Goal: Check status: Check status

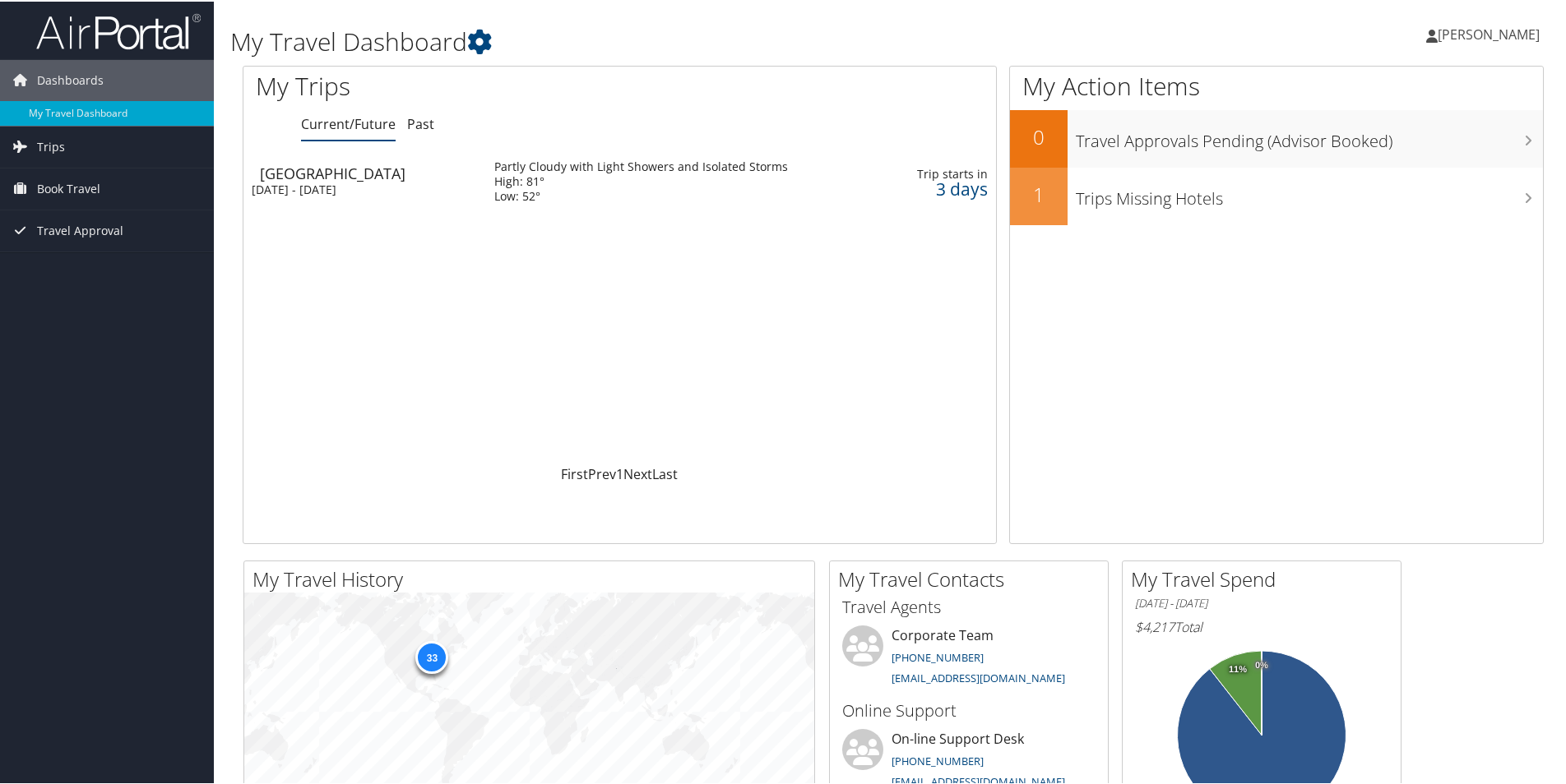
click at [397, 170] on div "[GEOGRAPHIC_DATA]" at bounding box center [369, 172] width 218 height 15
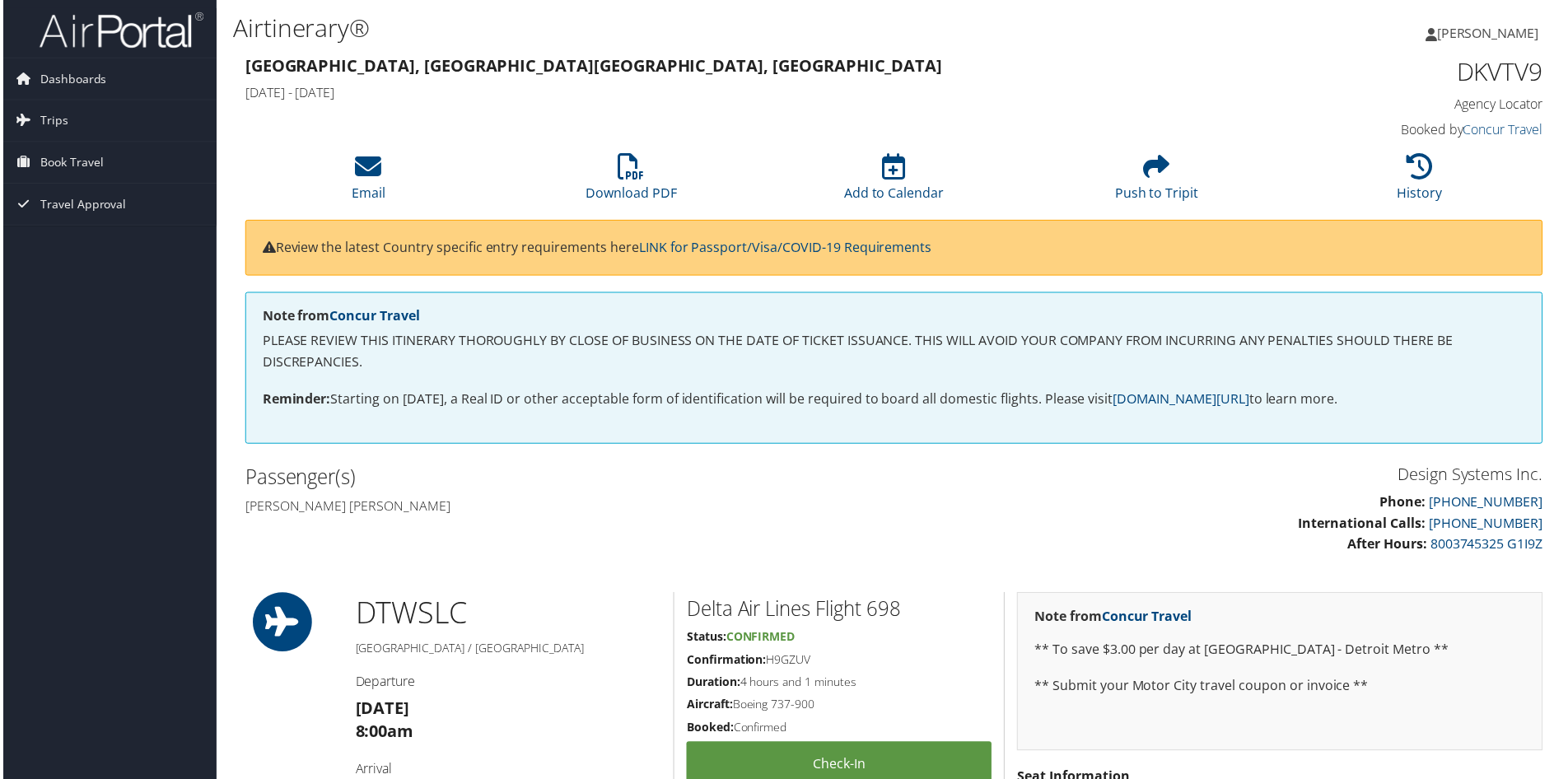
click at [1486, 38] on span "[PERSON_NAME]" at bounding box center [1490, 32] width 102 height 18
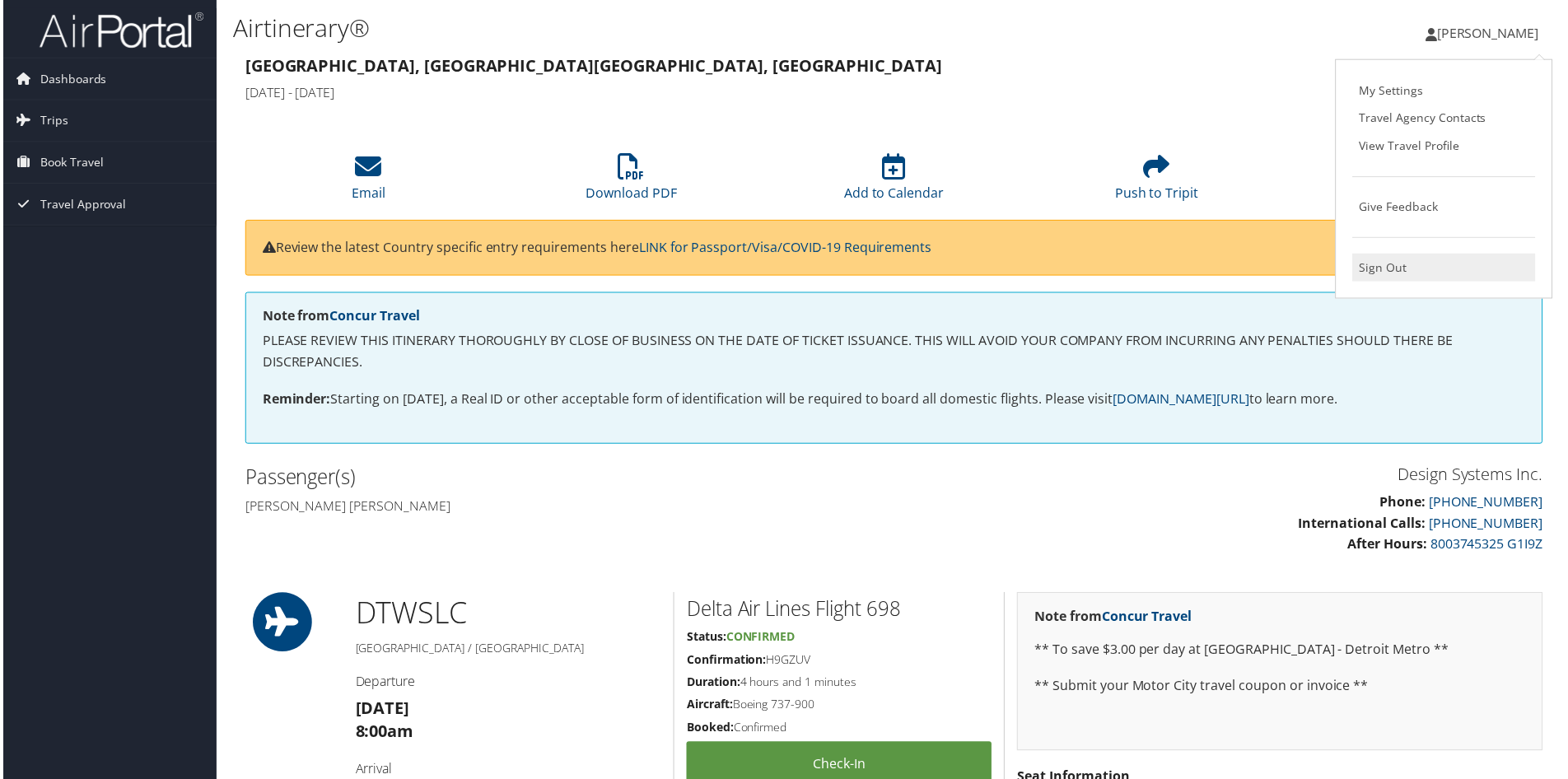
click at [1366, 267] on link "Sign Out" at bounding box center [1446, 268] width 184 height 28
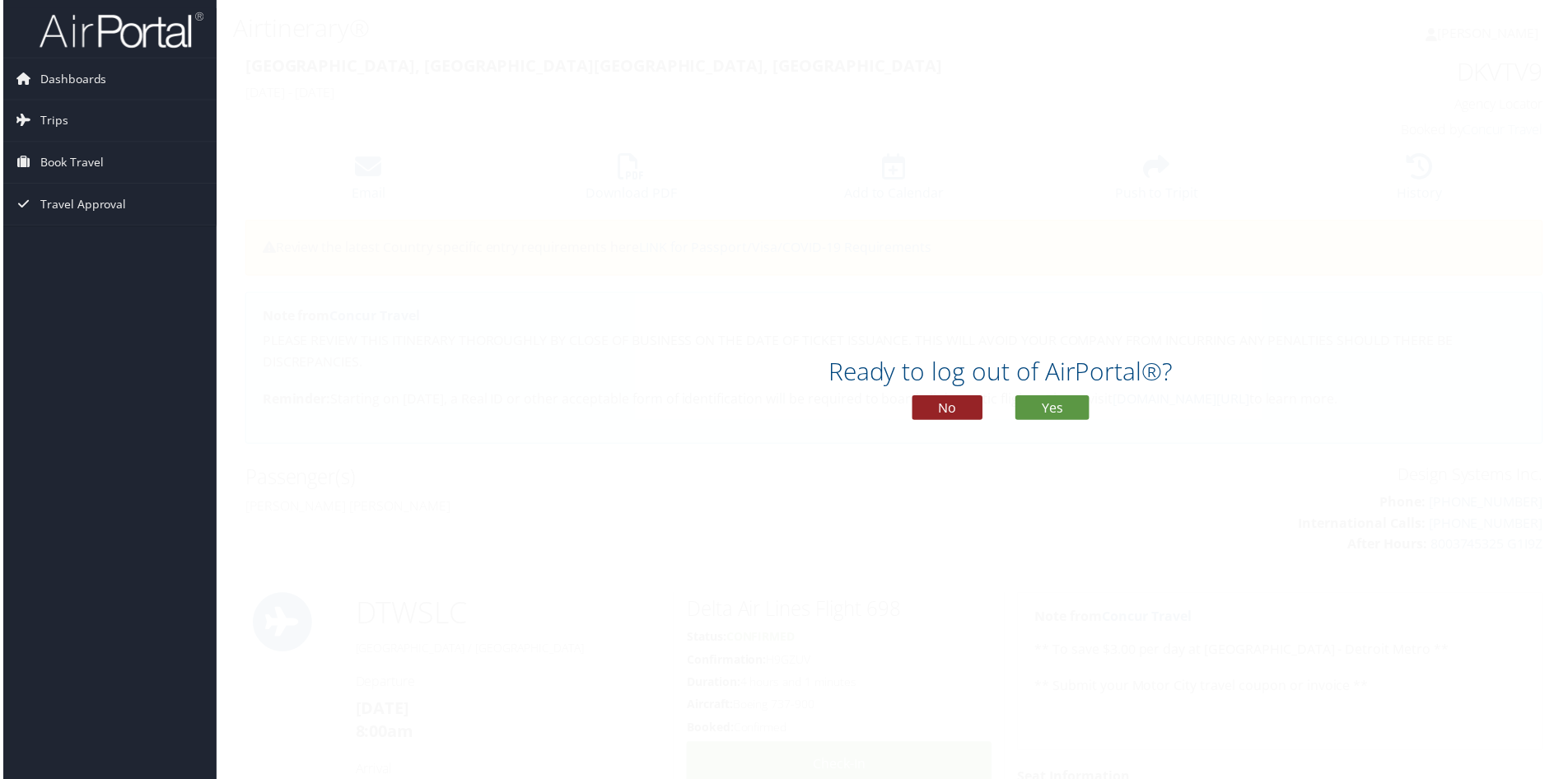
click at [945, 408] on button "No" at bounding box center [948, 409] width 70 height 25
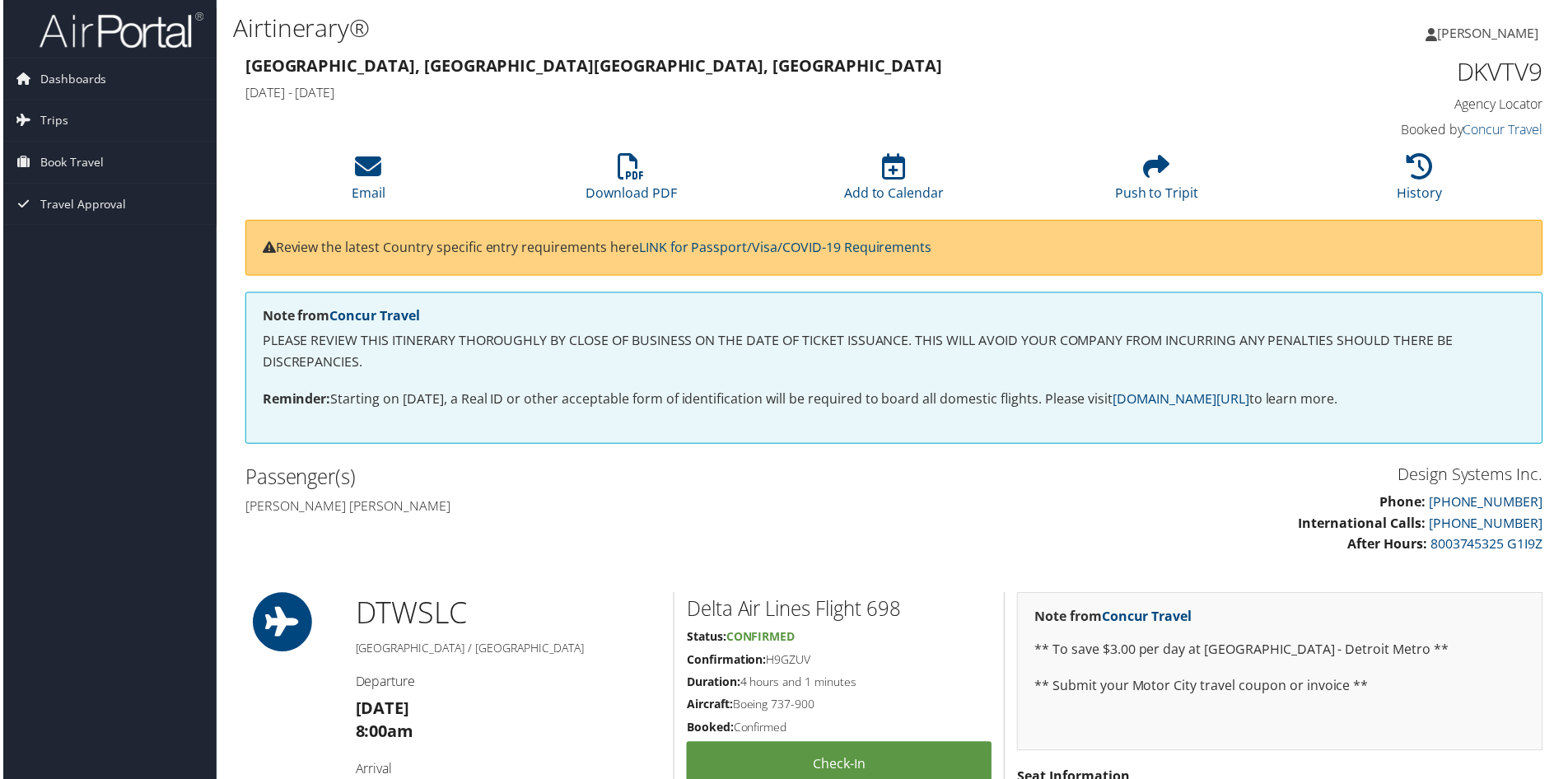
click at [1462, 39] on span "[PERSON_NAME]" at bounding box center [1490, 32] width 102 height 18
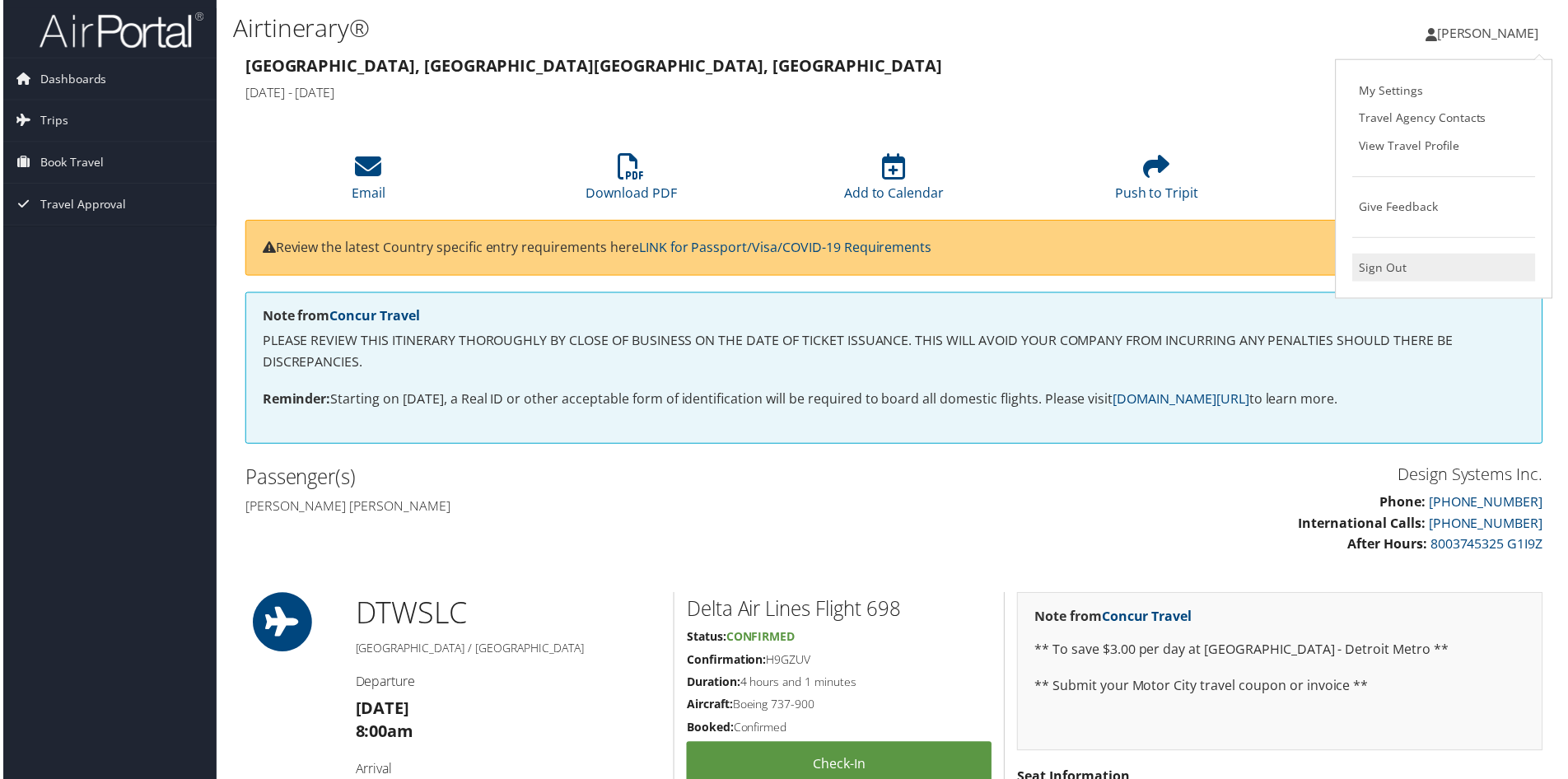
click at [1389, 268] on link "Sign Out" at bounding box center [1446, 268] width 184 height 28
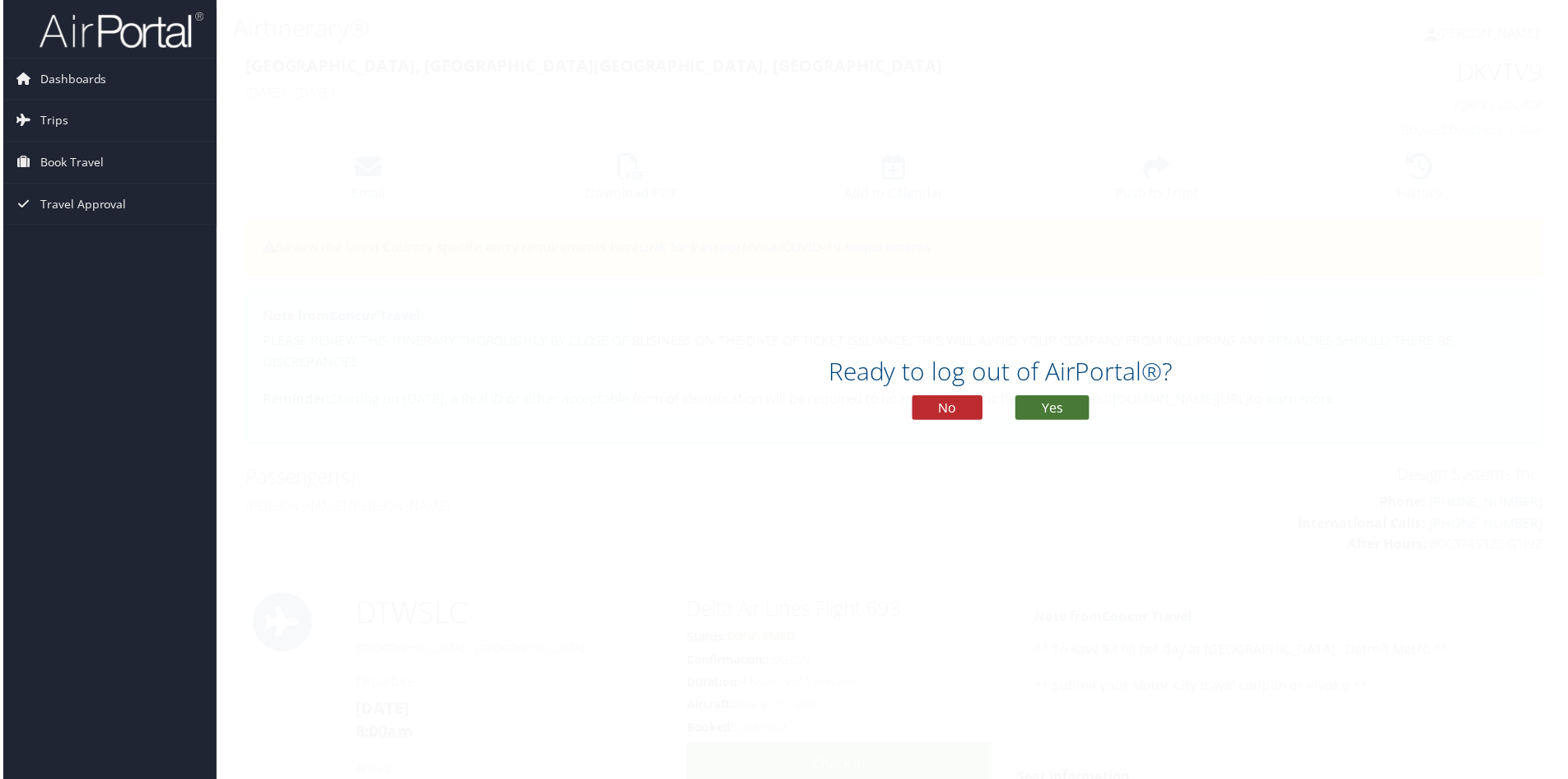
click at [1038, 418] on button "Yes" at bounding box center [1054, 409] width 74 height 25
